Goal: Obtain resource: Download file/media

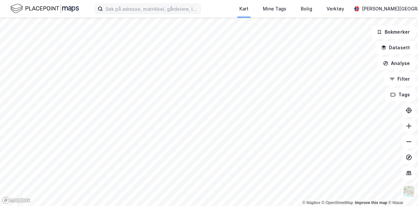
click at [171, 14] on label at bounding box center [148, 9] width 106 height 10
click at [171, 14] on input at bounding box center [152, 9] width 98 height 10
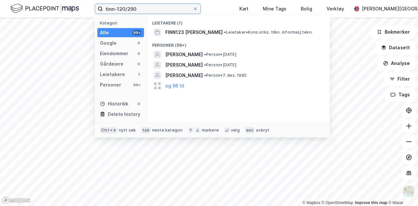
type input "tinn-120/290"
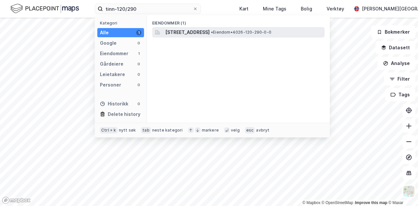
click at [201, 36] on span "[STREET_ADDRESS]" at bounding box center [187, 32] width 44 height 8
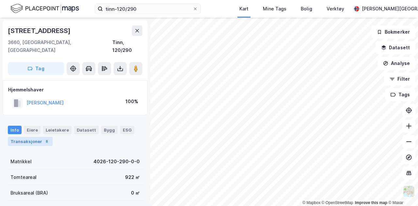
click at [34, 137] on div "Transaksjoner 8" at bounding box center [30, 141] width 45 height 9
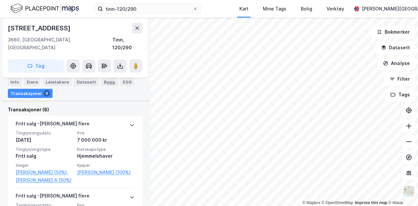
scroll to position [153, 0]
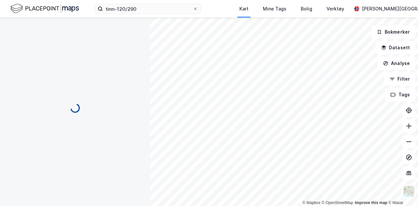
scroll to position [75, 0]
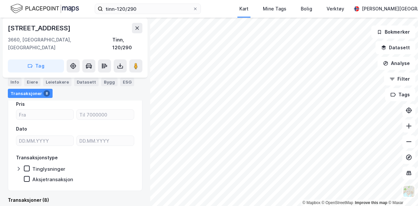
scroll to position [62, 0]
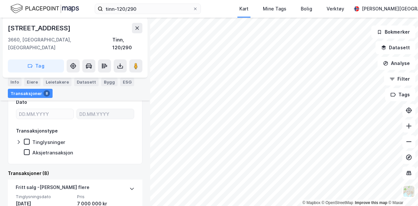
scroll to position [32, 0]
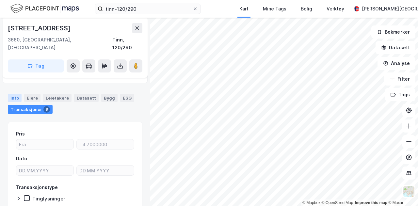
click at [14, 94] on div "Info" at bounding box center [15, 98] width 14 height 8
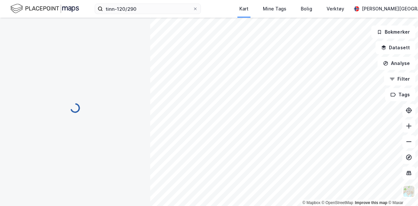
scroll to position [32, 0]
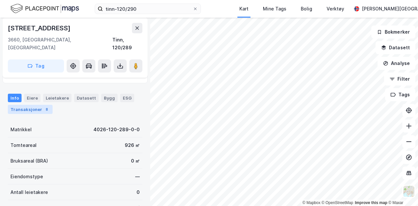
click at [29, 105] on div "Transaksjoner 8" at bounding box center [30, 109] width 45 height 9
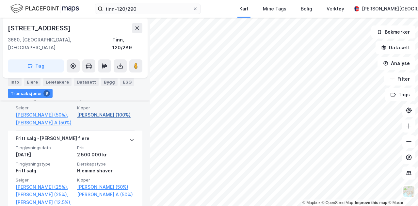
scroll to position [213, 0]
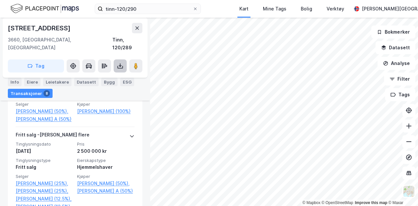
click at [124, 59] on button at bounding box center [120, 65] width 13 height 13
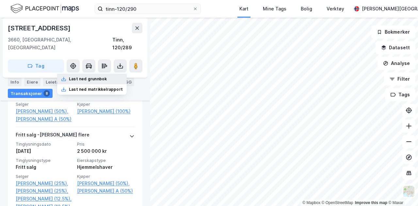
click at [99, 76] on div "Last ned grunnbok" at bounding box center [88, 78] width 38 height 5
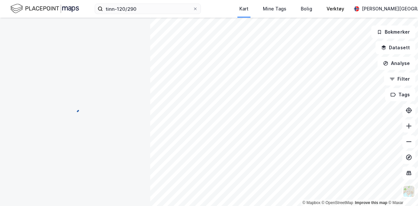
scroll to position [62, 0]
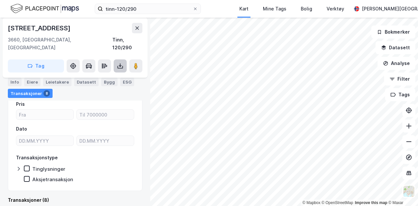
click at [119, 63] on icon at bounding box center [120, 66] width 7 height 7
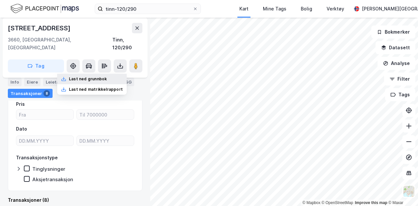
click at [107, 76] on div "Last ned grunnbok" at bounding box center [88, 78] width 38 height 5
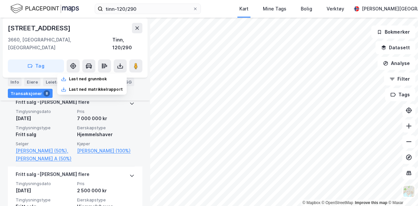
scroll to position [0, 0]
